Goal: Navigation & Orientation: Find specific page/section

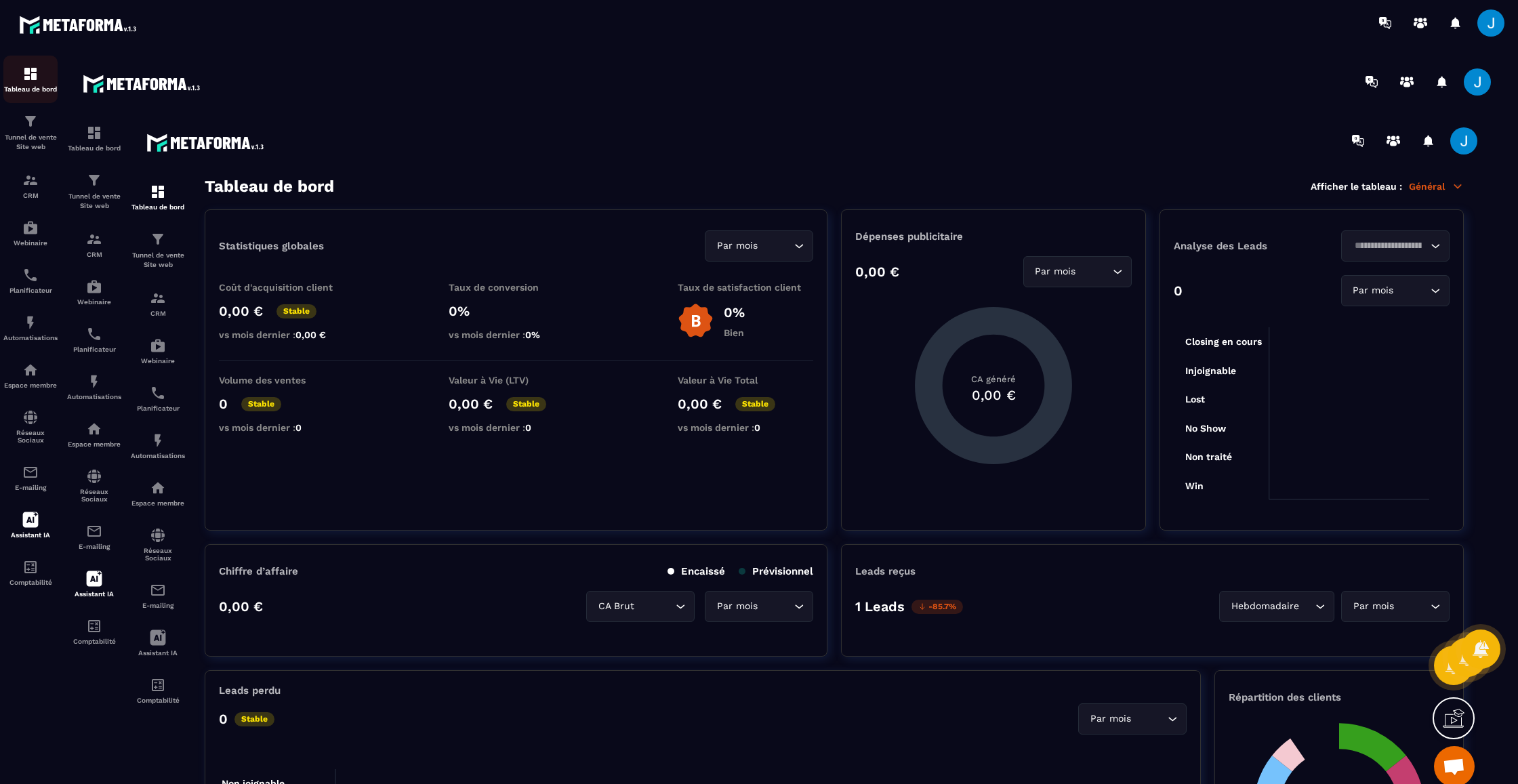
click at [11, 62] on link "Tableau de bord" at bounding box center [31, 79] width 55 height 47
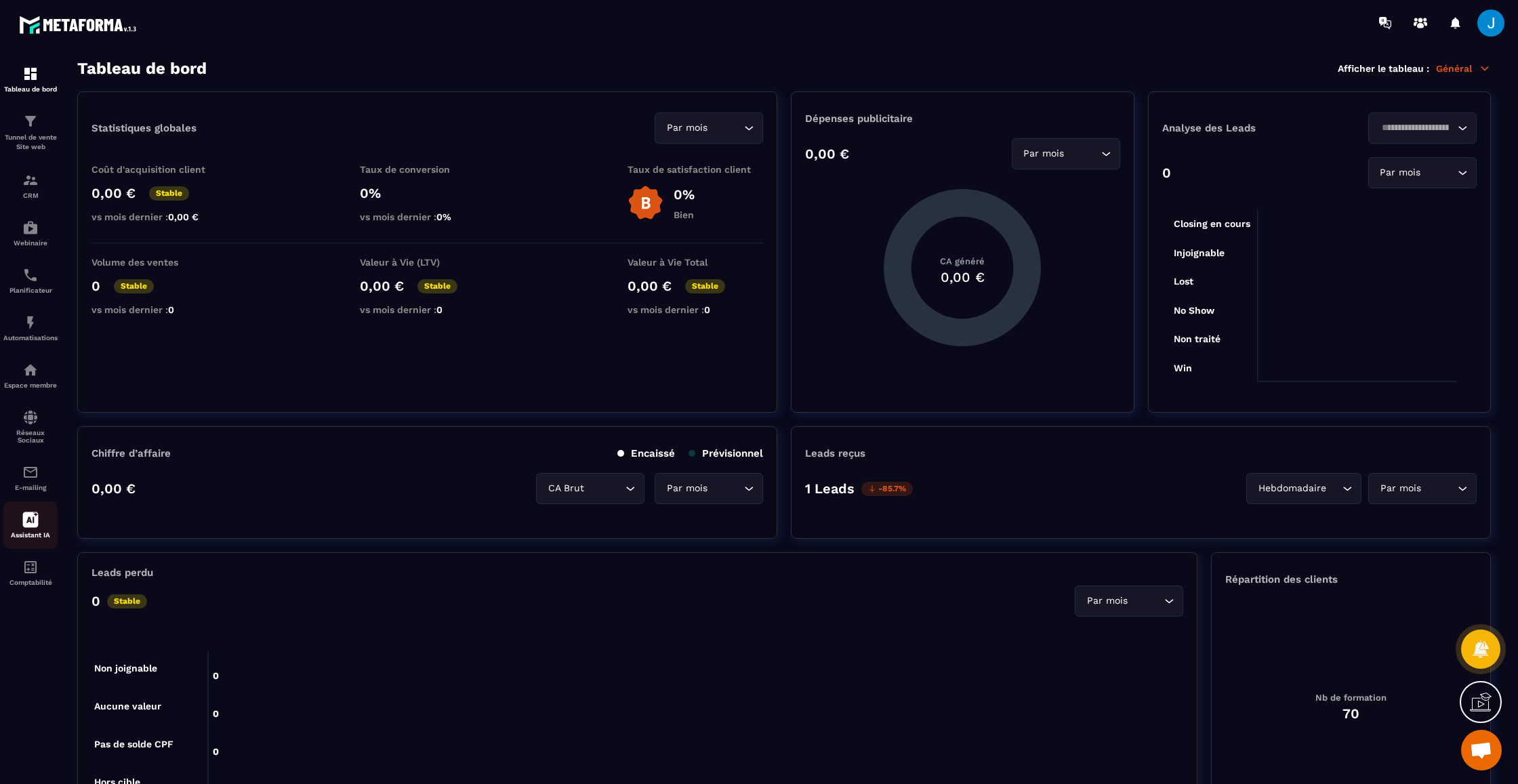
click at [27, 514] on icon at bounding box center [31, 520] width 16 height 16
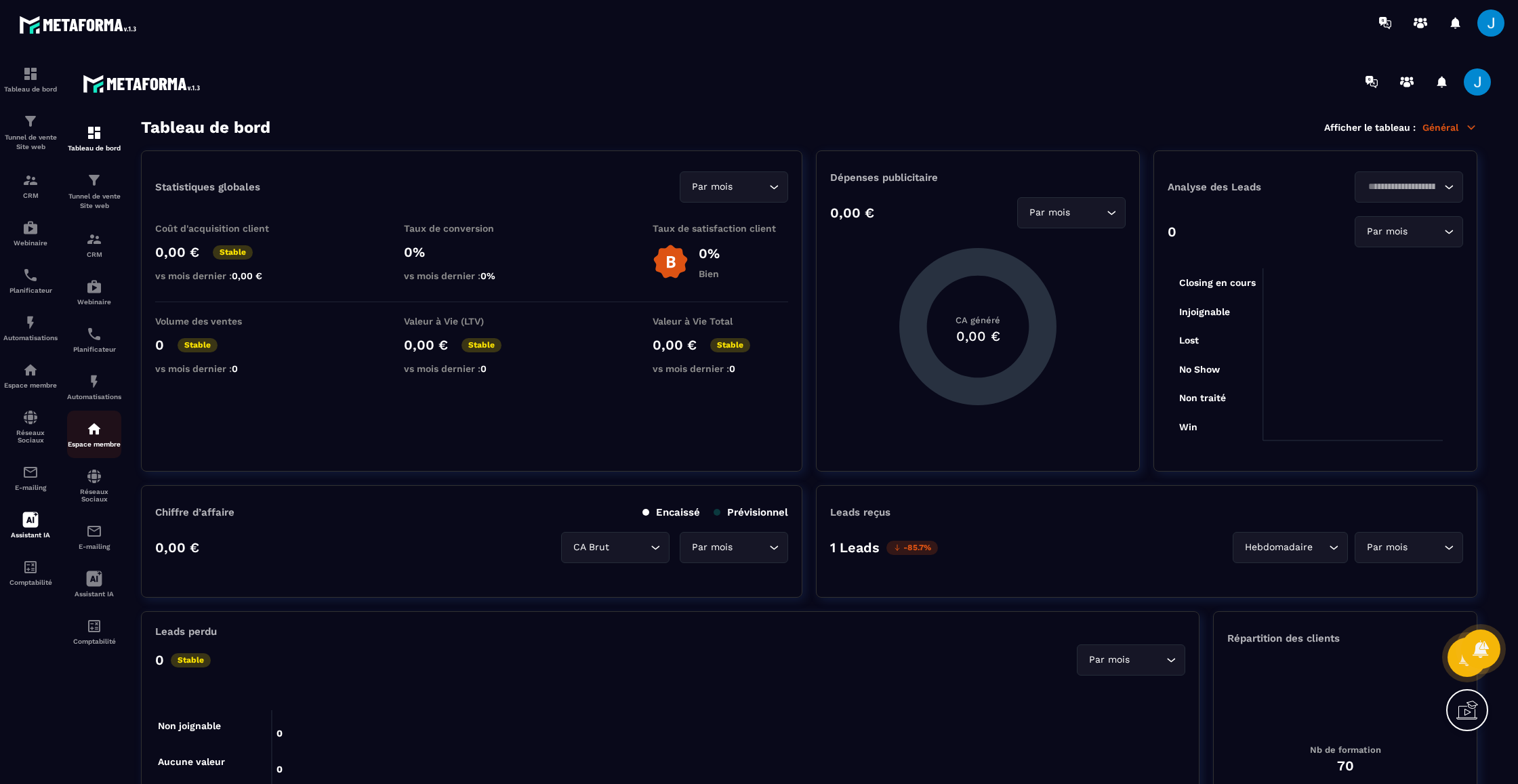
click at [92, 426] on img at bounding box center [94, 429] width 17 height 17
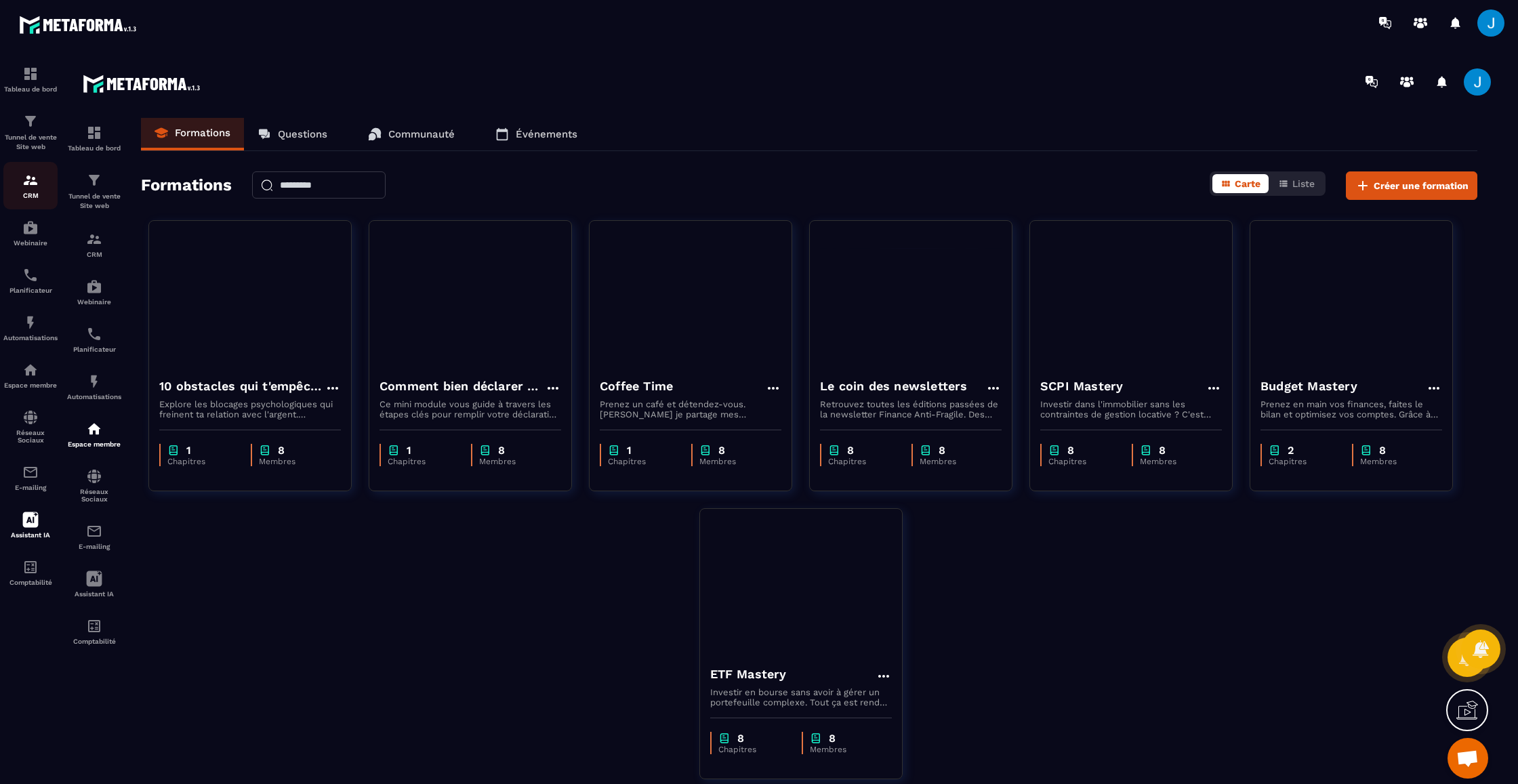
click at [19, 179] on div "CRM" at bounding box center [31, 185] width 55 height 27
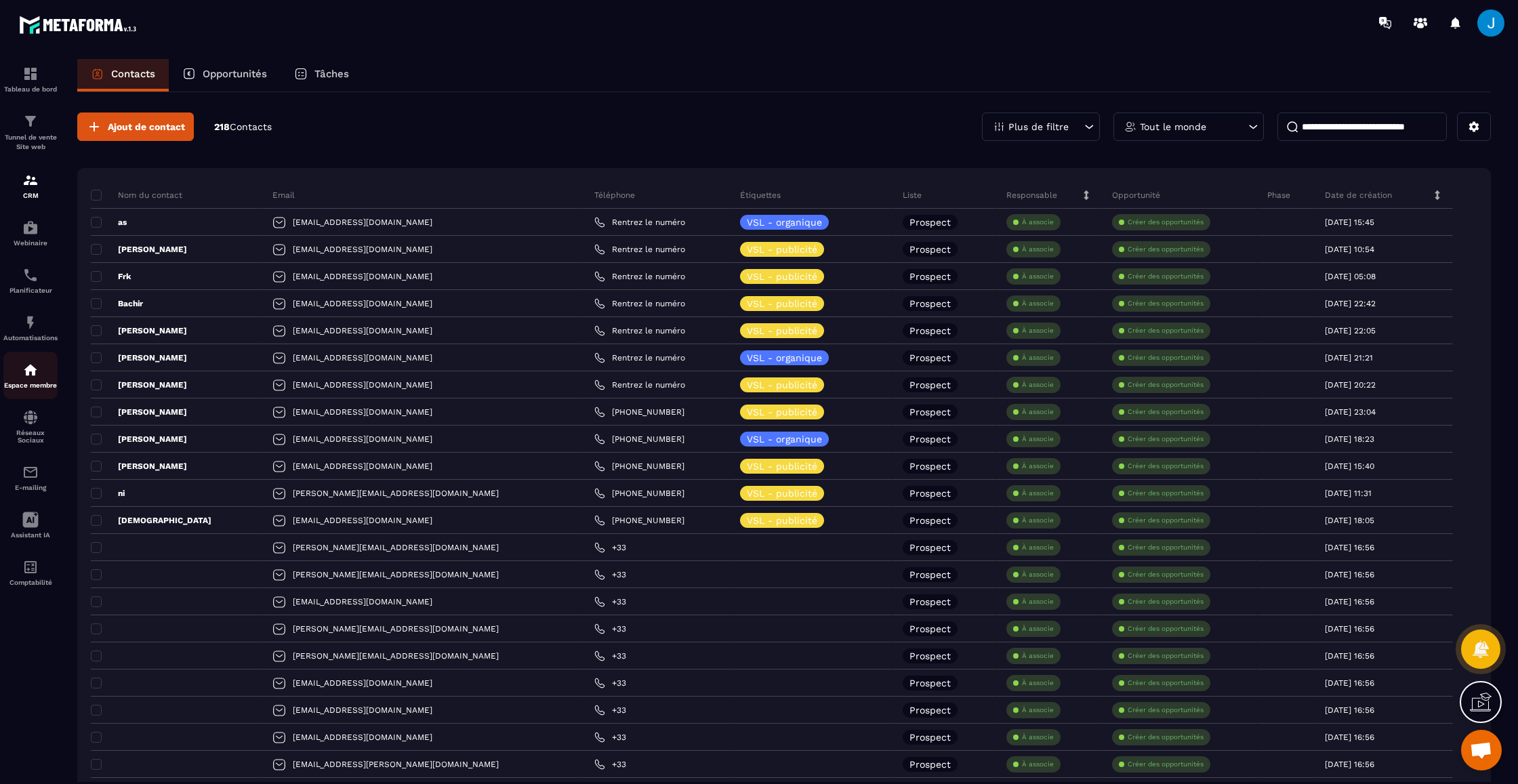
click at [37, 372] on img at bounding box center [31, 370] width 17 height 17
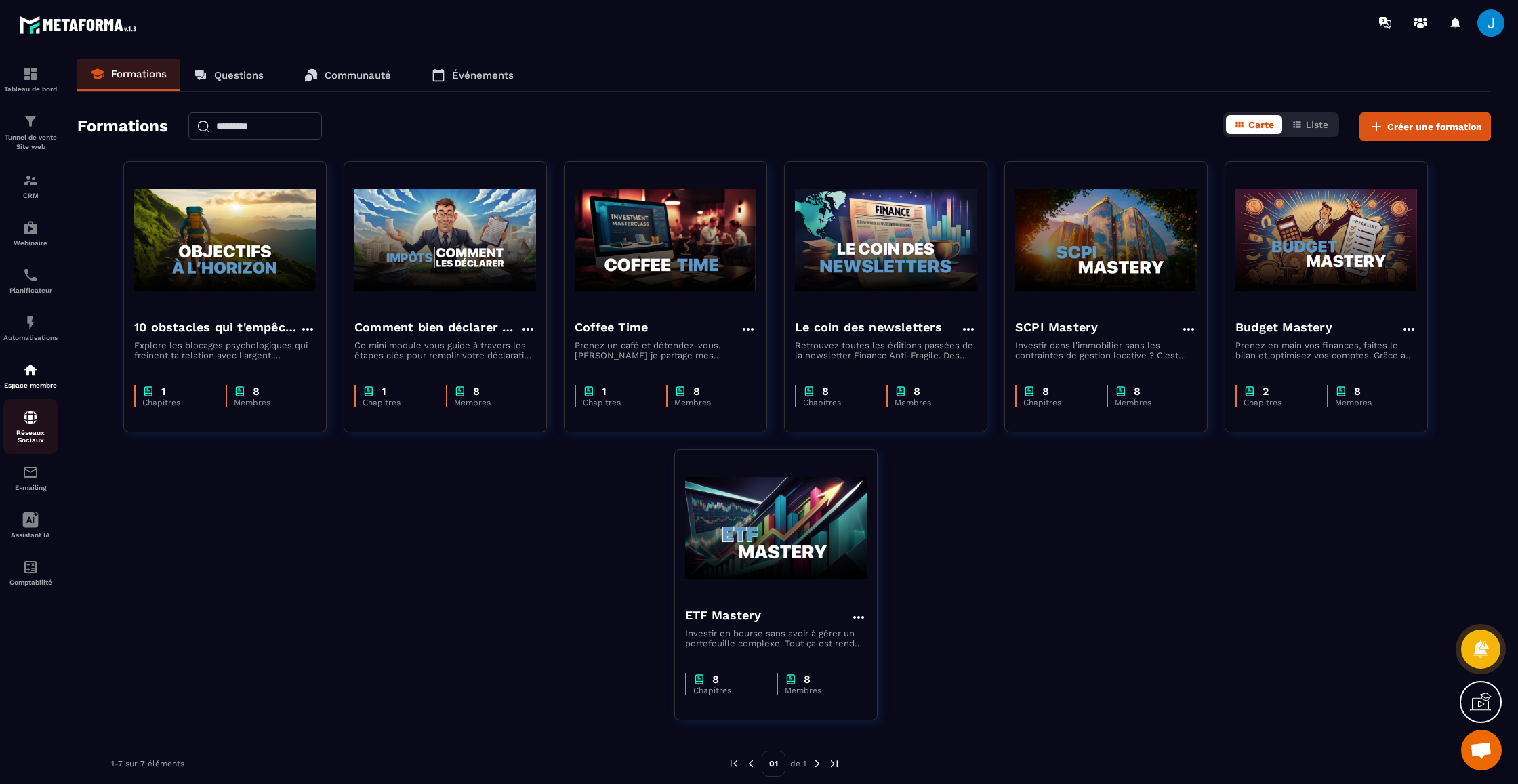
click at [34, 411] on img at bounding box center [31, 417] width 17 height 17
